Goal: Information Seeking & Learning: Learn about a topic

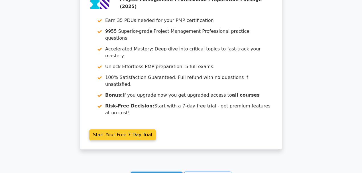
scroll to position [641, 0]
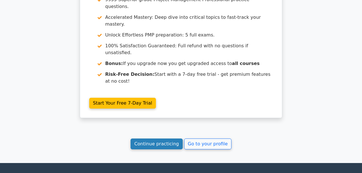
click at [154, 138] on link "Continue practicing" at bounding box center [156, 143] width 52 height 11
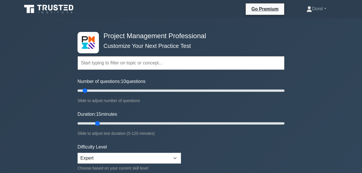
drag, startPoint x: 89, startPoint y: 122, endPoint x: 92, endPoint y: 122, distance: 3.4
type input "15"
click at [94, 122] on input "Duration: 15 minutes" at bounding box center [180, 123] width 207 height 7
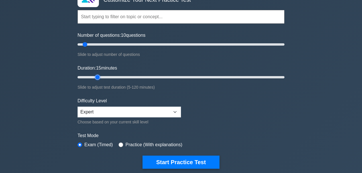
scroll to position [76, 0]
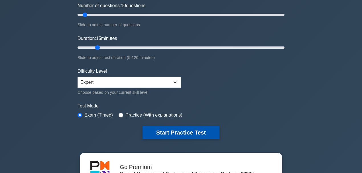
click at [156, 131] on button "Start Practice Test" at bounding box center [180, 132] width 77 height 13
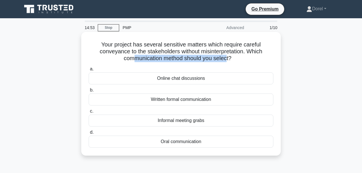
drag, startPoint x: 133, startPoint y: 58, endPoint x: 228, endPoint y: 55, distance: 95.2
click at [230, 55] on h5 "Your project has several sensitive matters which require careful conveyance to …" at bounding box center [181, 51] width 186 height 21
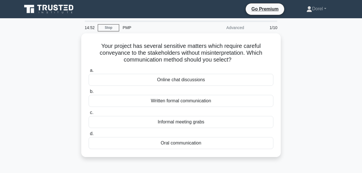
click at [70, 70] on div "Your project has several sensitive matters which require careful conveyance to …" at bounding box center [181, 98] width 325 height 130
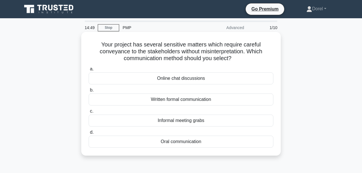
click at [198, 144] on div "Oral communication" at bounding box center [181, 142] width 185 height 12
click at [89, 134] on input "d. Oral communication" at bounding box center [89, 132] width 0 height 4
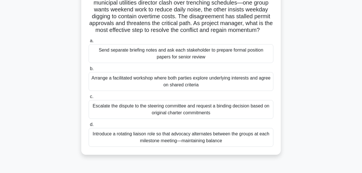
scroll to position [57, 0]
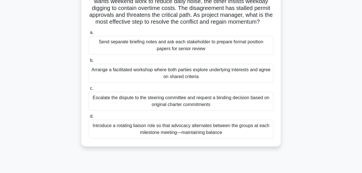
click at [162, 77] on div "Arrange a facilitated workshop where both parties explore underlying interests …" at bounding box center [181, 73] width 185 height 19
click at [89, 62] on input "b. Arrange a facilitated workshop where both parties explore underlying interes…" at bounding box center [89, 61] width 0 height 4
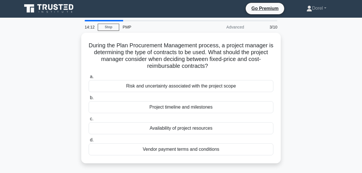
scroll to position [0, 0]
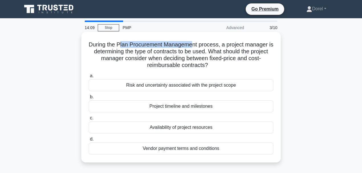
drag, startPoint x: 121, startPoint y: 46, endPoint x: 197, endPoint y: 43, distance: 76.1
click at [197, 43] on h5 "During the Plan Procurement Management process, a project manager is determinin…" at bounding box center [181, 55] width 186 height 28
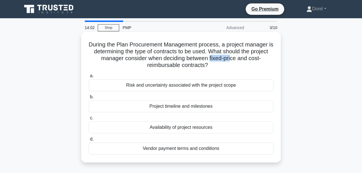
drag, startPoint x: 220, startPoint y: 58, endPoint x: 242, endPoint y: 57, distance: 22.2
click at [242, 57] on h5 "During the Plan Procurement Management process, a project manager is determinin…" at bounding box center [181, 55] width 186 height 28
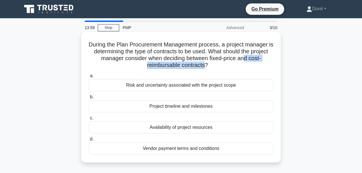
drag, startPoint x: 206, startPoint y: 65, endPoint x: 256, endPoint y: 57, distance: 51.0
click at [256, 57] on h5 "During the Plan Procurement Management process, a project manager is determinin…" at bounding box center [181, 55] width 186 height 28
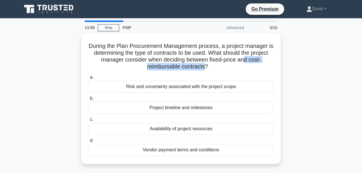
scroll to position [19, 0]
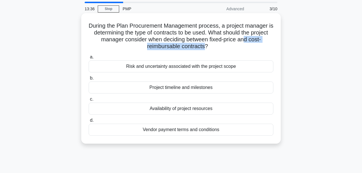
click at [197, 69] on div "Risk and uncertainty associated with the project scope" at bounding box center [181, 66] width 185 height 12
click at [89, 59] on input "a. Risk and uncertainty associated with the project scope" at bounding box center [89, 57] width 0 height 4
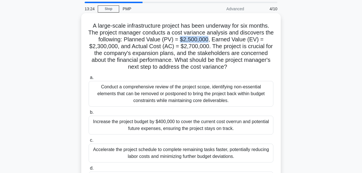
drag, startPoint x: 187, startPoint y: 38, endPoint x: 213, endPoint y: 38, distance: 26.2
click at [213, 38] on h5 "A large-scale infrastructure project has been underway for six months. The proj…" at bounding box center [181, 46] width 186 height 48
drag, startPoint x: 94, startPoint y: 47, endPoint x: 124, endPoint y: 45, distance: 29.4
click at [124, 45] on h5 "A large-scale infrastructure project has been underway for six months. The proj…" at bounding box center [181, 46] width 186 height 48
drag, startPoint x: 179, startPoint y: 46, endPoint x: 209, endPoint y: 46, distance: 29.1
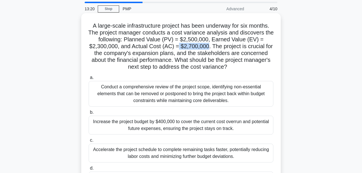
click at [209, 46] on h5 "A large-scale infrastructure project has been underway for six months. The proj…" at bounding box center [181, 46] width 186 height 48
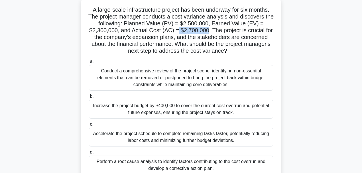
scroll to position [57, 0]
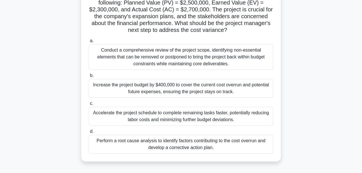
click at [79, 73] on div "A large-scale infrastructure project has been underway for six months. The proj…" at bounding box center [181, 72] width 325 height 192
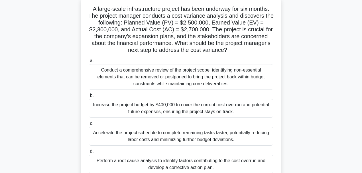
scroll to position [19, 0]
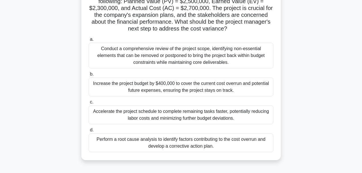
click at [146, 147] on div "Perform a root cause analysis to identify factors contributing to the cost over…" at bounding box center [181, 142] width 185 height 19
click at [89, 132] on input "d. Perform a root cause analysis to identify factors contributing to the cost o…" at bounding box center [89, 130] width 0 height 4
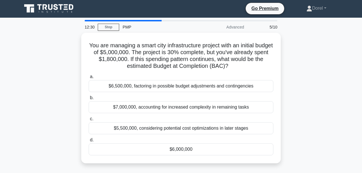
scroll to position [0, 0]
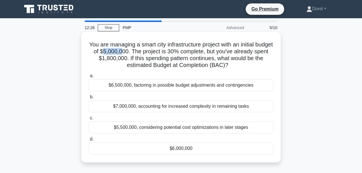
drag, startPoint x: 120, startPoint y: 52, endPoint x: 138, endPoint y: 51, distance: 18.6
click at [138, 51] on h5 "You are managing a smart city infrastructure project with an initial budget of …" at bounding box center [181, 55] width 186 height 28
drag, startPoint x: 95, startPoint y: 58, endPoint x: 132, endPoint y: 57, distance: 37.6
click at [132, 57] on h5 "You are managing a smart city infrastructure project with an initial budget of …" at bounding box center [181, 55] width 186 height 28
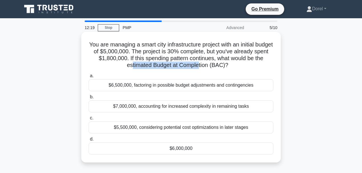
drag, startPoint x: 131, startPoint y: 64, endPoint x: 199, endPoint y: 63, distance: 67.5
click at [199, 63] on h5 "You are managing a smart city infrastructure project with an initial budget of …" at bounding box center [181, 55] width 186 height 28
drag, startPoint x: 122, startPoint y: 66, endPoint x: 210, endPoint y: 64, distance: 87.7
click at [210, 64] on h5 "You are managing a smart city infrastructure project with an initial budget of …" at bounding box center [181, 55] width 186 height 28
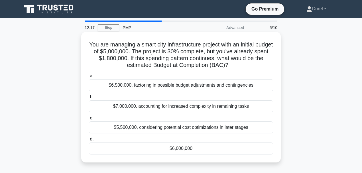
click at [142, 61] on h5 "You are managing a smart city infrastructure project with an initial budget of …" at bounding box center [181, 55] width 186 height 28
drag, startPoint x: 107, startPoint y: 57, endPoint x: 135, endPoint y: 59, distance: 27.7
click at [135, 59] on h5 "You are managing a smart city infrastructure project with an initial budget of …" at bounding box center [181, 55] width 186 height 28
click at [136, 148] on div "$6,000,000" at bounding box center [181, 148] width 185 height 12
click at [89, 141] on input "d. $6,000,000" at bounding box center [89, 139] width 0 height 4
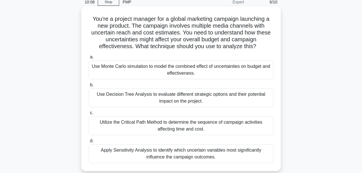
scroll to position [19, 0]
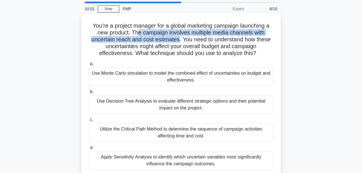
drag, startPoint x: 136, startPoint y: 32, endPoint x: 179, endPoint y: 39, distance: 43.8
click at [179, 39] on h5 "You're a project manager for a global marketing campaign launching a new produc…" at bounding box center [181, 39] width 186 height 35
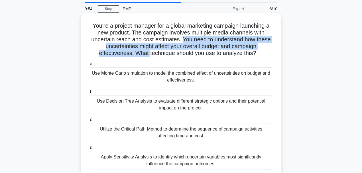
drag, startPoint x: 182, startPoint y: 39, endPoint x: 150, endPoint y: 55, distance: 36.4
click at [150, 55] on h5 "You're a project manager for a global marketing campaign launching a new produc…" at bounding box center [181, 39] width 186 height 35
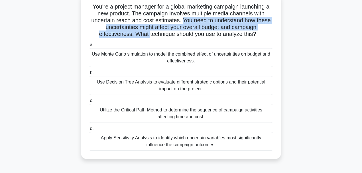
click at [135, 64] on div "Use Monte Carlo simulation to model the combined effect of uncertainties on bud…" at bounding box center [181, 57] width 185 height 19
click at [89, 47] on input "a. Use Monte Carlo simulation to model the combined effect of uncertainties on …" at bounding box center [89, 45] width 0 height 4
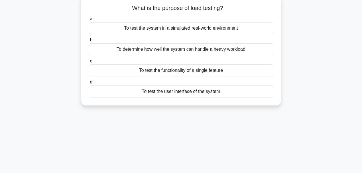
scroll to position [0, 0]
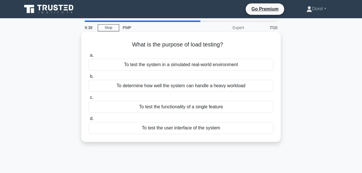
drag, startPoint x: 191, startPoint y: 46, endPoint x: 240, endPoint y: 47, distance: 49.9
click at [240, 47] on h5 "What is the purpose of load testing? .spinner_0XTQ{transform-origin:center;anim…" at bounding box center [181, 44] width 186 height 7
click at [156, 89] on div "To determine how well the system can handle a heavy workload" at bounding box center [181, 86] width 185 height 12
click at [89, 78] on input "b. To determine how well the system can handle a heavy workload" at bounding box center [89, 77] width 0 height 4
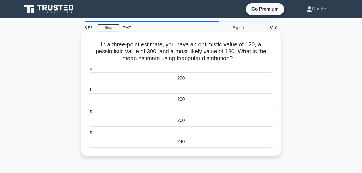
click at [137, 99] on div "200" at bounding box center [181, 99] width 185 height 12
click at [89, 92] on input "b. 200" at bounding box center [89, 90] width 0 height 4
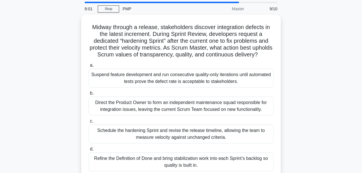
scroll to position [38, 0]
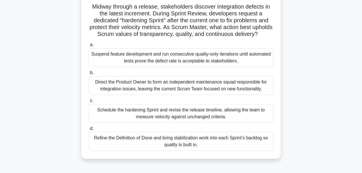
click at [109, 119] on div "Schedule the hardening Sprint and revise the release timeline, allowing the tea…" at bounding box center [181, 113] width 185 height 19
click at [89, 103] on input "c. Schedule the hardening Sprint and revise the release timeline, allowing the …" at bounding box center [89, 101] width 0 height 4
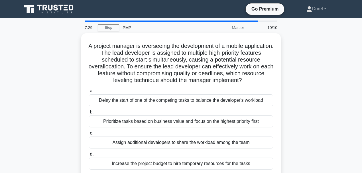
scroll to position [19, 0]
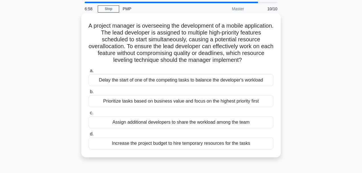
click at [161, 104] on div "Prioritize tasks based on business value and focus on the highest priority first" at bounding box center [181, 101] width 185 height 12
click at [89, 94] on input "b. Prioritize tasks based on business value and focus on the highest priority f…" at bounding box center [89, 92] width 0 height 4
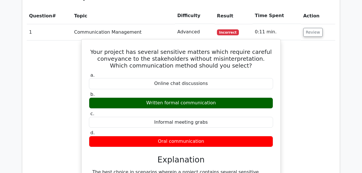
scroll to position [475, 0]
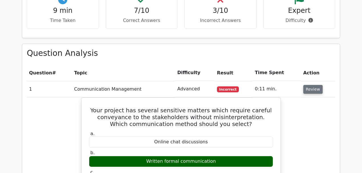
click at [309, 85] on button "Review" at bounding box center [312, 89] width 19 height 9
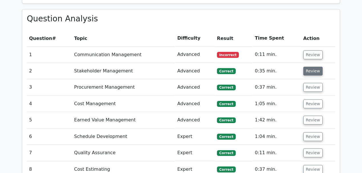
scroll to position [551, 0]
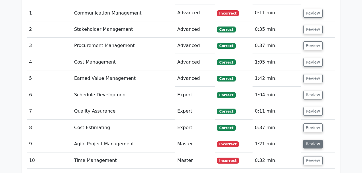
click at [310, 140] on button "Review" at bounding box center [312, 144] width 19 height 9
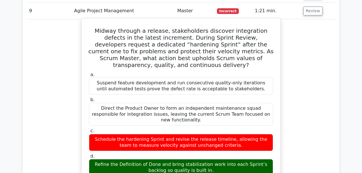
scroll to position [645, 0]
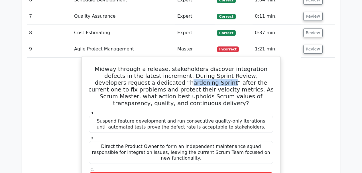
drag, startPoint x: 121, startPoint y: 50, endPoint x: 162, endPoint y: 54, distance: 41.2
click at [162, 66] on h5 "Midway through a release, stakeholders discover integration defects in the late…" at bounding box center [180, 86] width 185 height 41
drag, startPoint x: 119, startPoint y: 51, endPoint x: 160, endPoint y: 54, distance: 41.4
click at [162, 66] on h5 "Midway through a release, stakeholders discover integration defects in the late…" at bounding box center [180, 86] width 185 height 41
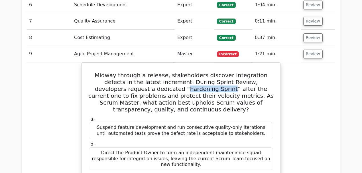
scroll to position [627, 0]
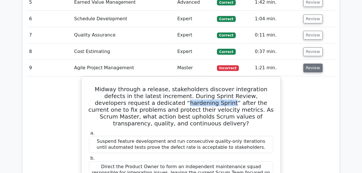
click at [312, 64] on button "Review" at bounding box center [312, 68] width 19 height 9
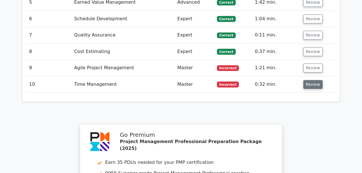
click at [309, 80] on button "Review" at bounding box center [312, 84] width 19 height 9
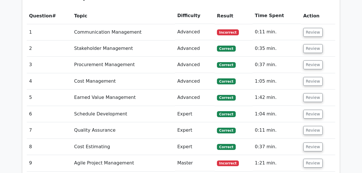
scroll to position [532, 0]
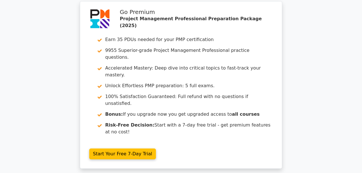
scroll to position [0, 0]
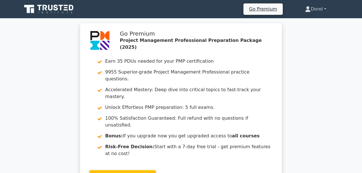
click at [316, 9] on link "Dorel" at bounding box center [315, 8] width 49 height 11
click at [308, 21] on link "Profile" at bounding box center [313, 22] width 45 height 9
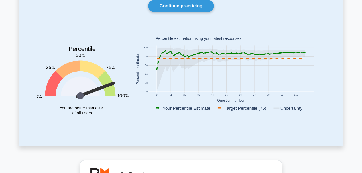
scroll to position [38, 0]
